Goal: Information Seeking & Learning: Learn about a topic

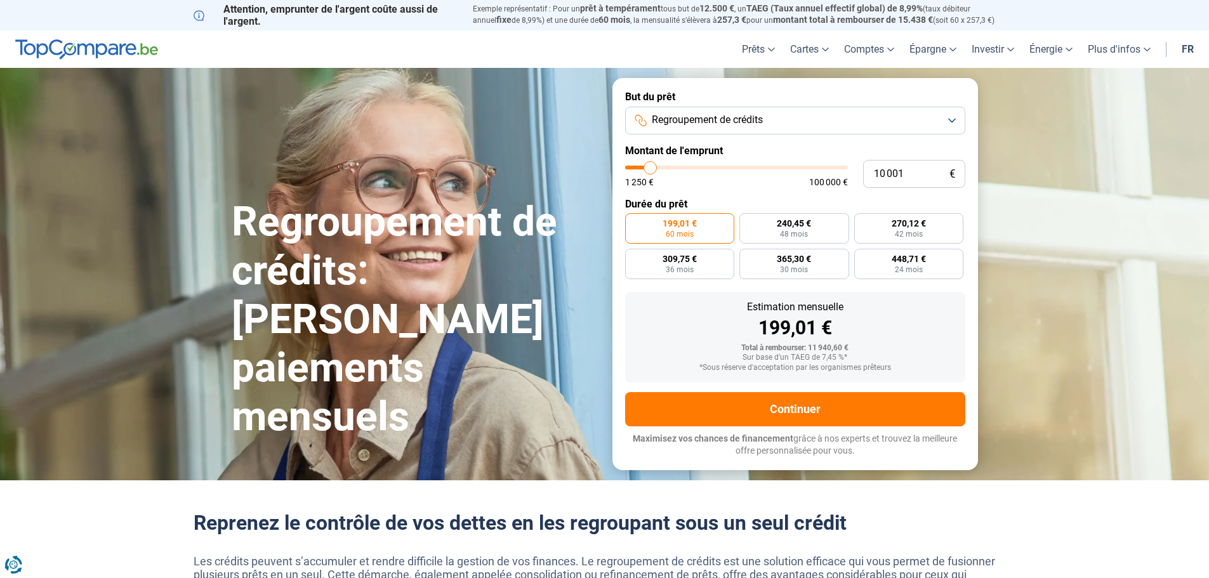
type input "10 500"
type input "10500"
type input "11 250"
type input "11250"
type input "12 750"
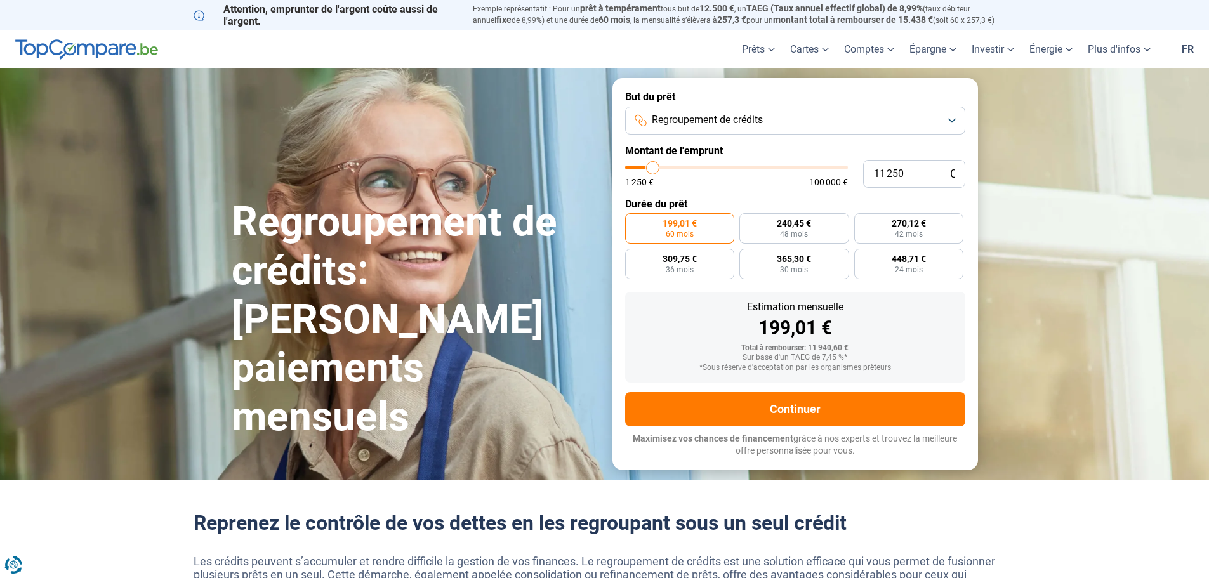
type input "12750"
type input "14 250"
type input "14250"
type input "20 000"
type input "20000"
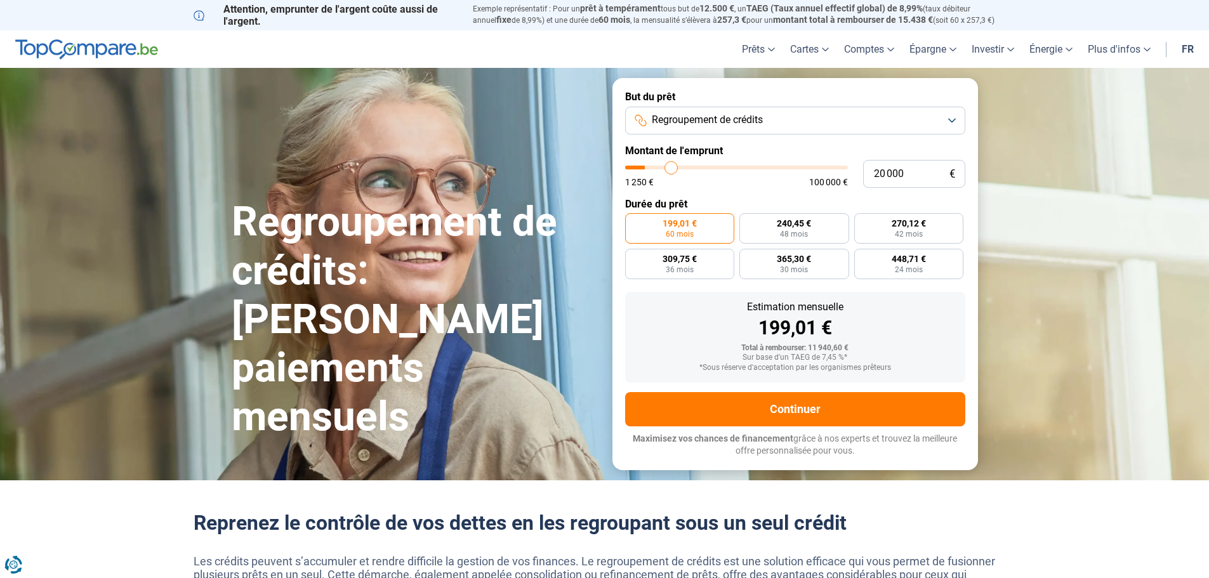
type input "26 000"
type input "26000"
type input "32 750"
type input "32750"
type input "39 250"
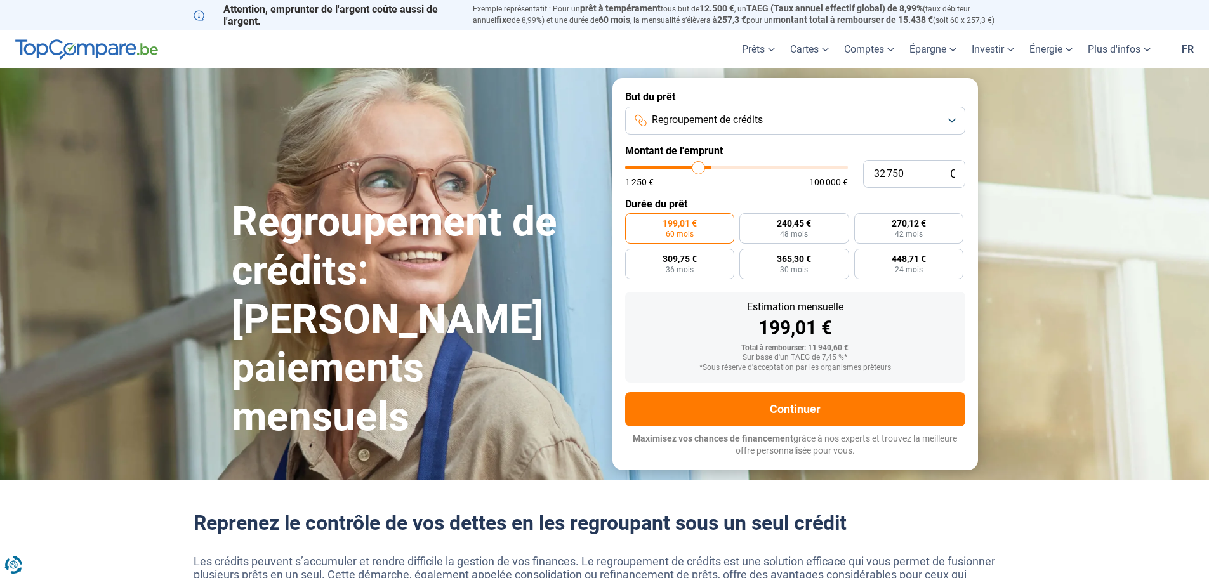
type input "39250"
type input "45 250"
type input "45250"
type input "49 500"
type input "49500"
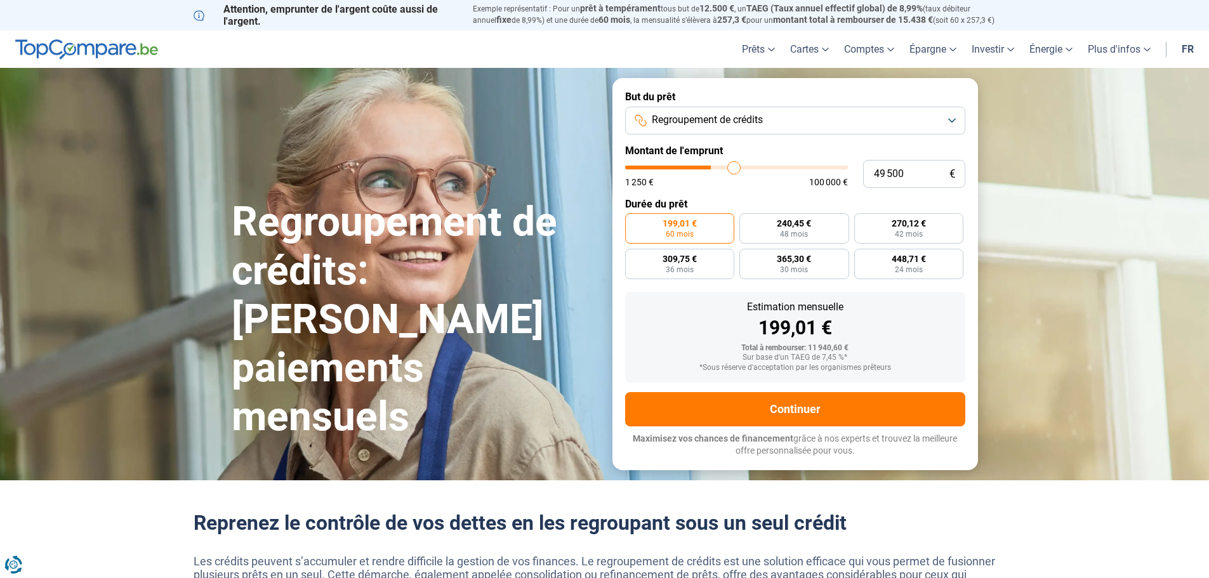
type input "50 500"
type input "50500"
type input "52 750"
type input "52750"
type input "54 000"
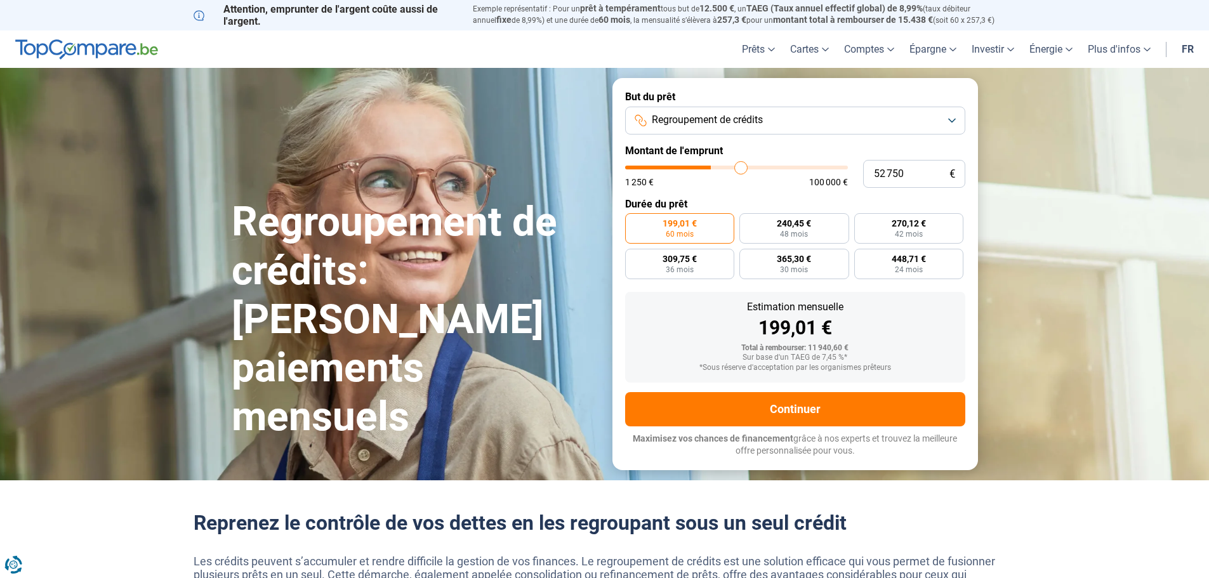
type input "54000"
type input "55 750"
type input "55750"
type input "58 000"
type input "58000"
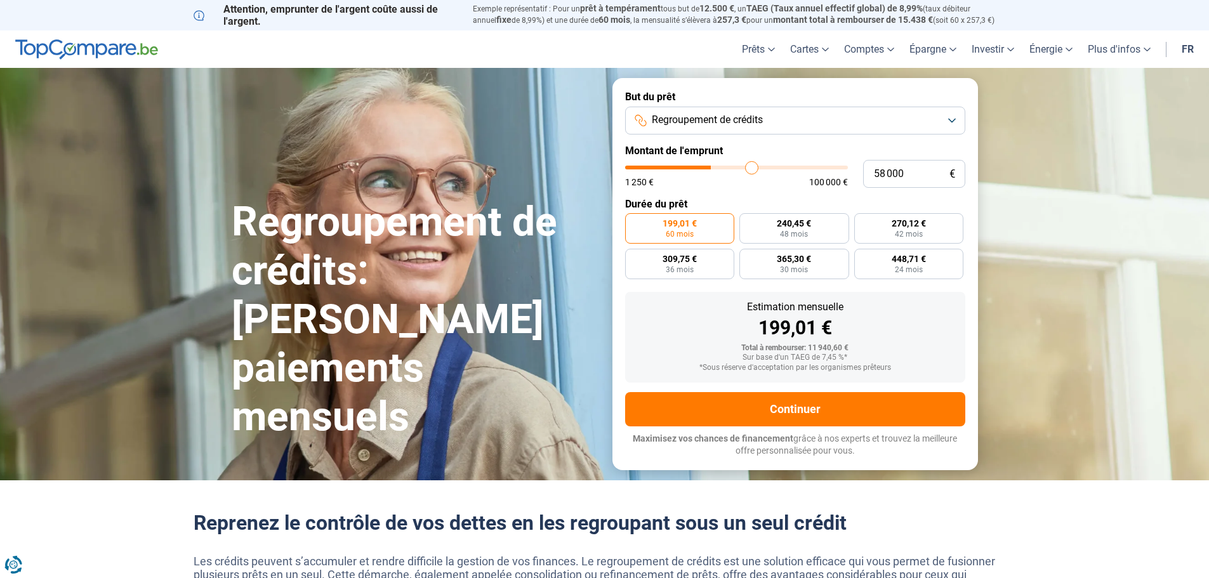
type input "60 250"
type input "60250"
type input "64 250"
type input "64250"
type input "66 250"
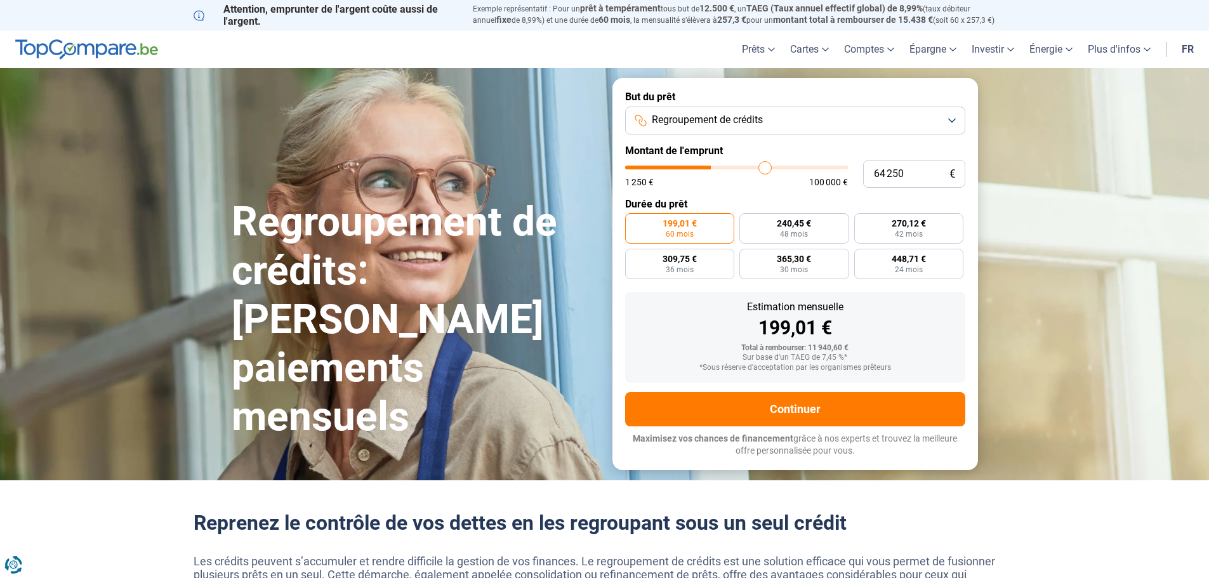
type input "66250"
type input "67 750"
type input "67750"
type input "69 500"
type input "69500"
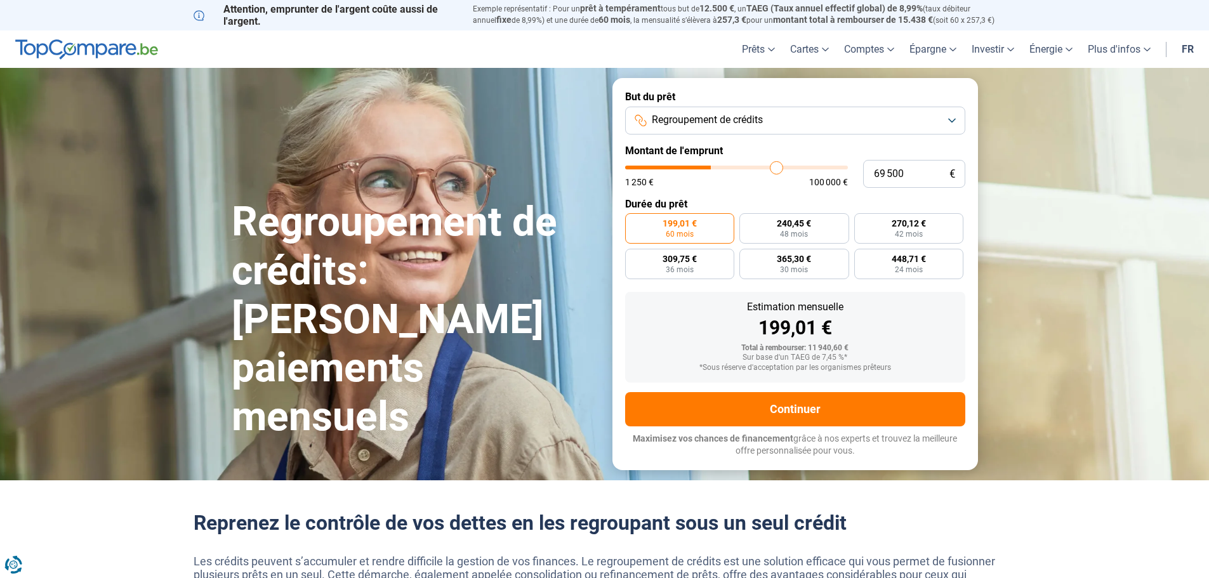
type input "71 250"
type input "71250"
type input "72 750"
type input "72750"
type input "73 500"
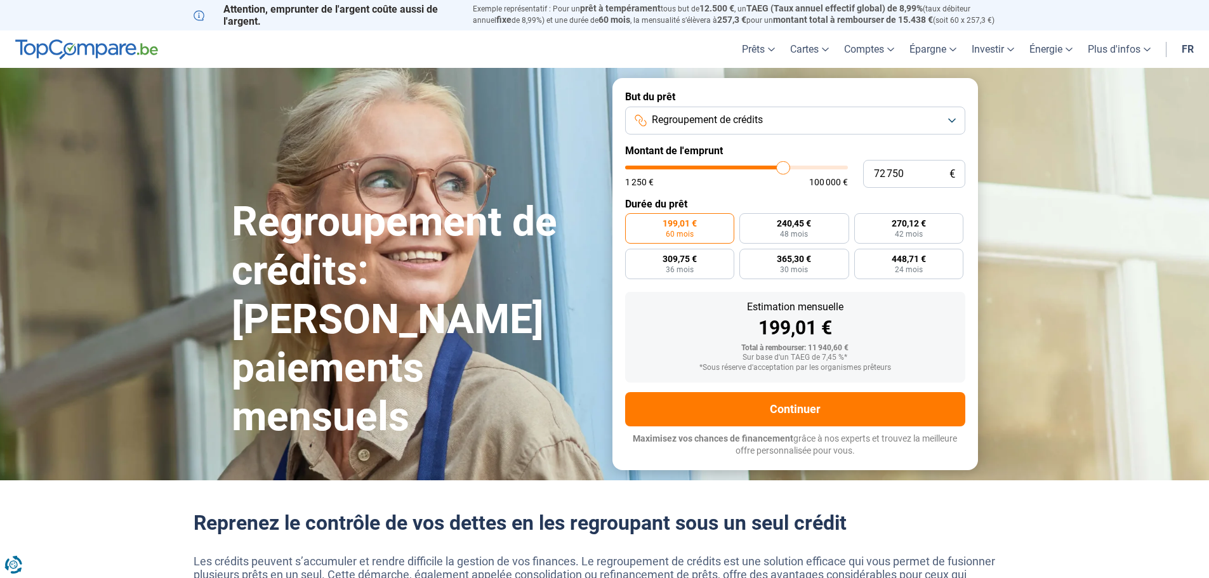
type input "73500"
type input "75 250"
type input "75250"
type input "76 250"
type input "76250"
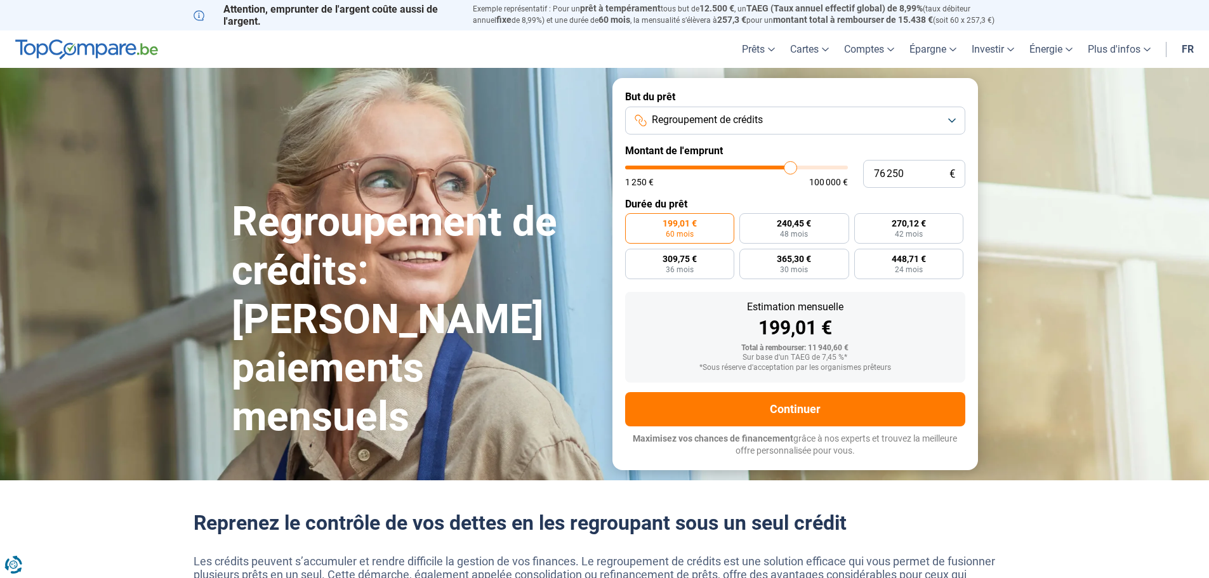
type input "77 000"
type input "77000"
type input "77 250"
type input "77250"
type input "80 000"
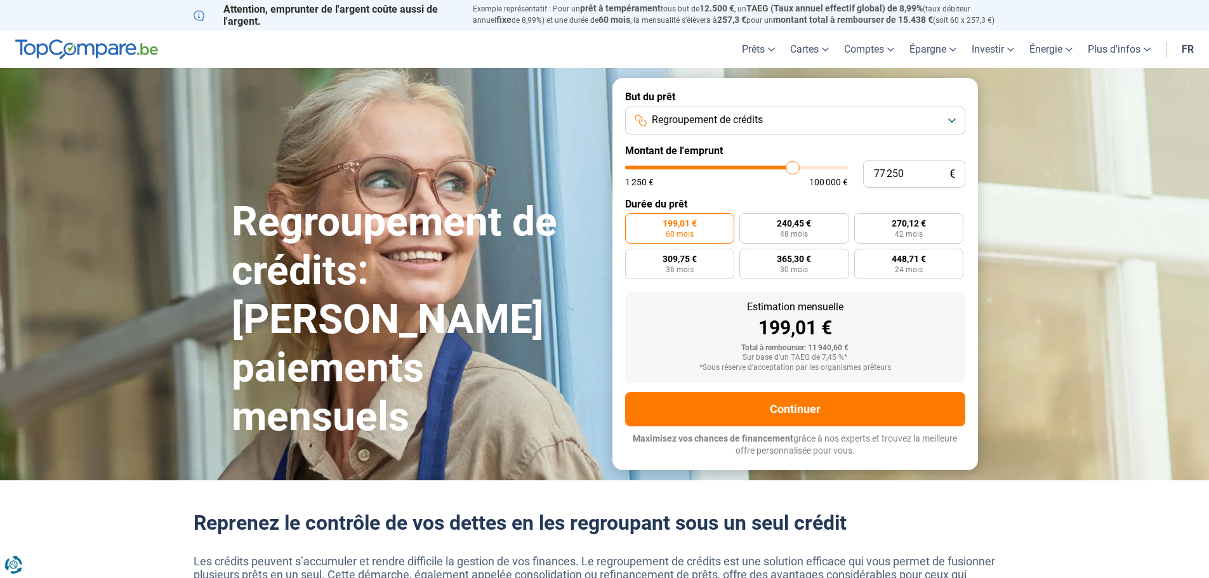
type input "80000"
type input "81 250"
type input "81250"
type input "83 000"
type input "83000"
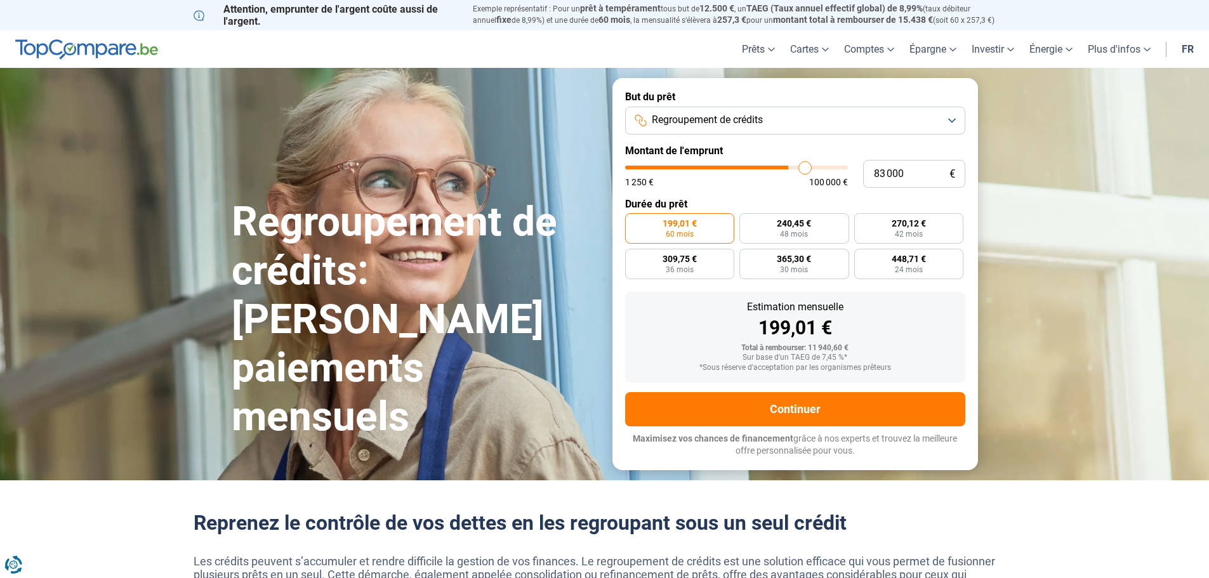
type input "85 250"
type input "85250"
type input "87 500"
type input "87500"
type input "89 750"
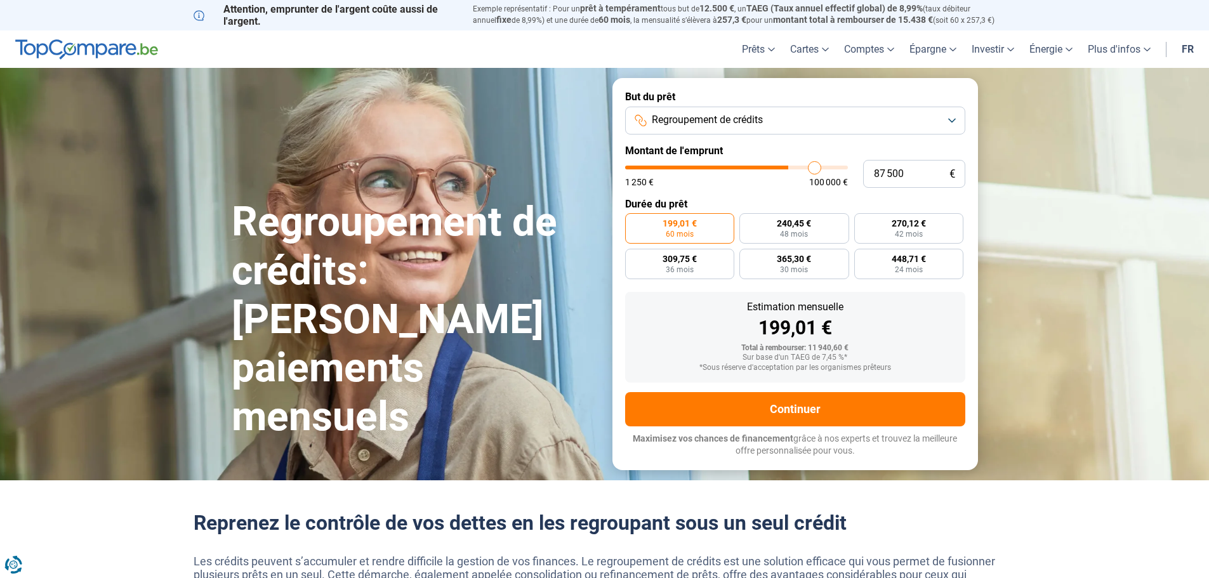
type input "89750"
type input "91 750"
type input "91750"
type input "93 250"
type input "93250"
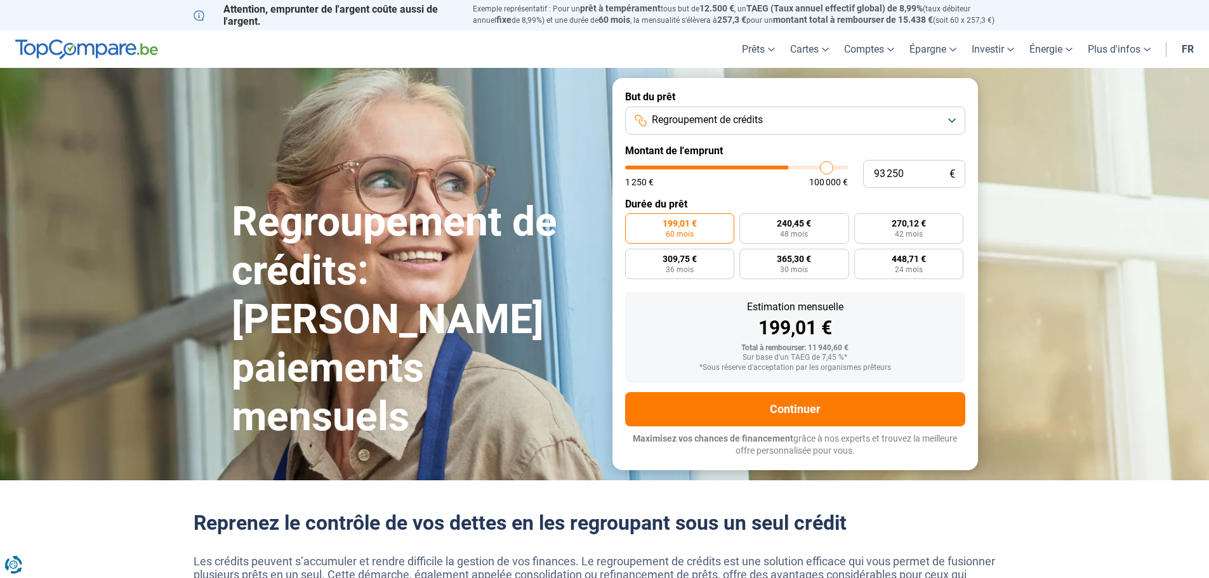
type input "94 000"
type input "94000"
type input "94 750"
type input "94750"
type input "96 000"
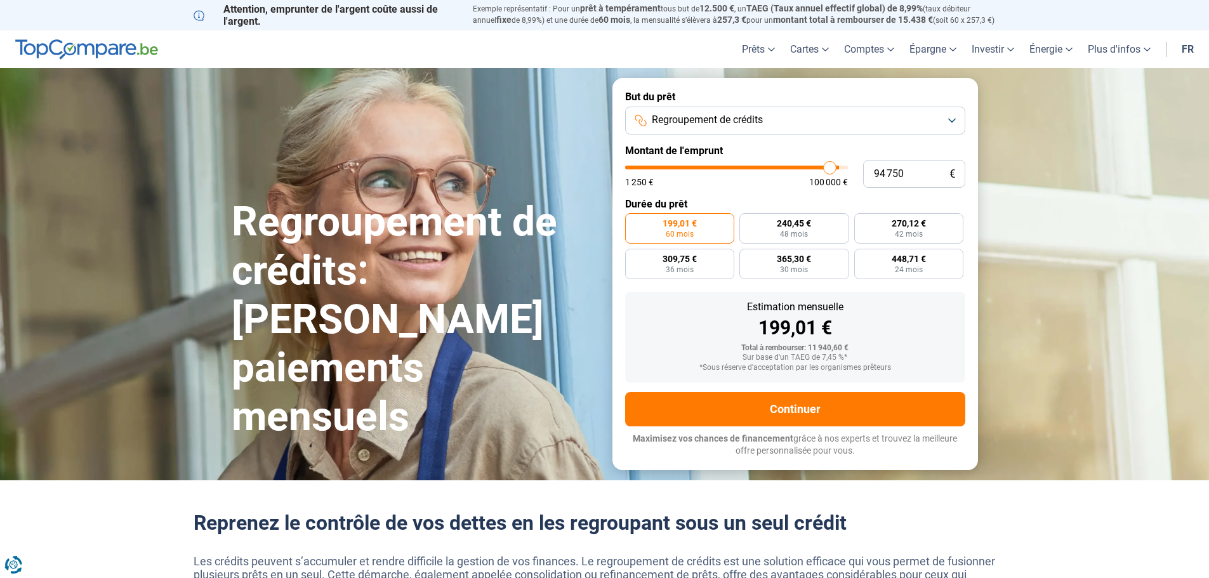
type input "96000"
type input "96 500"
type input "96500"
type input "97 500"
type input "97500"
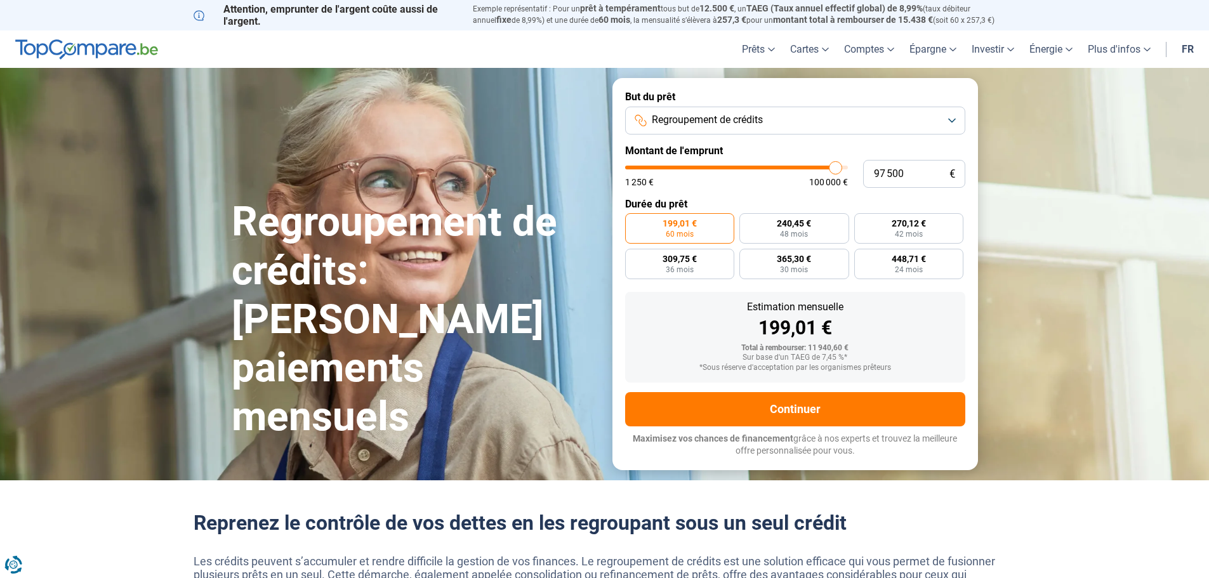
type input "98 500"
type input "98500"
type input "99 250"
type input "99250"
type input "99 500"
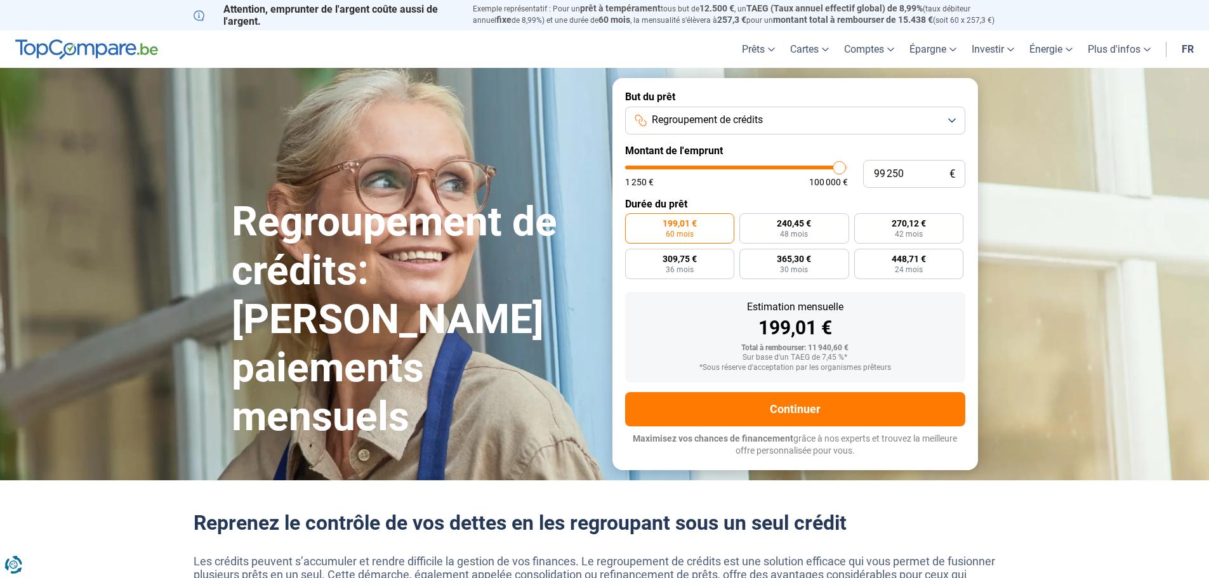
type input "99500"
type input "100 000"
drag, startPoint x: 651, startPoint y: 169, endPoint x: 847, endPoint y: 170, distance: 196.1
type input "100000"
click at [847, 169] on input "range" at bounding box center [736, 168] width 223 height 4
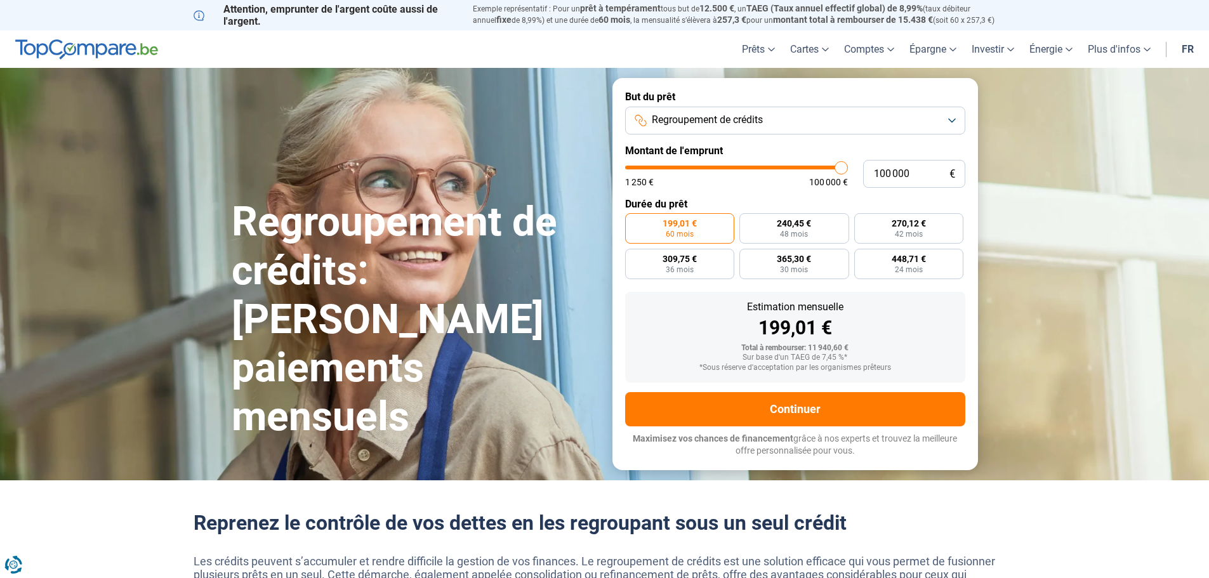
radio input "false"
